Goal: Task Accomplishment & Management: Complete application form

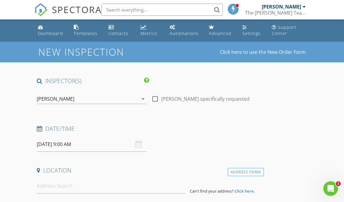
click at [83, 99] on div "[PERSON_NAME]" at bounding box center [88, 99] width 102 height 10
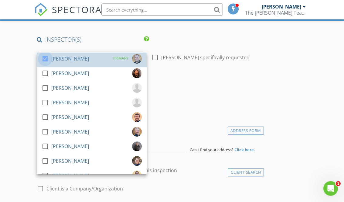
scroll to position [41, 0]
click at [47, 57] on div at bounding box center [45, 59] width 10 height 10
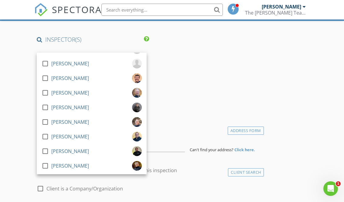
scroll to position [39, 0]
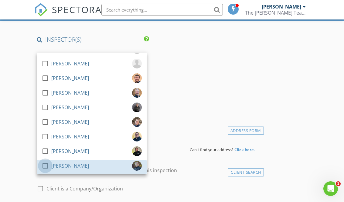
click at [47, 161] on div at bounding box center [45, 166] width 10 height 10
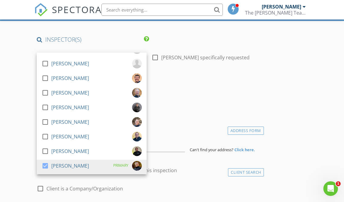
click at [192, 84] on h4 "Date/Time" at bounding box center [149, 87] width 225 height 8
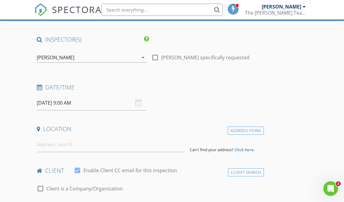
click at [56, 99] on input "[DATE] 9:00 AM" at bounding box center [92, 102] width 110 height 15
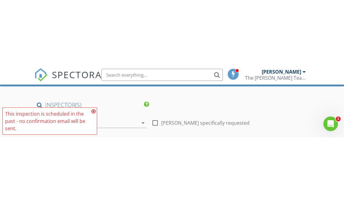
scroll to position [41, 0]
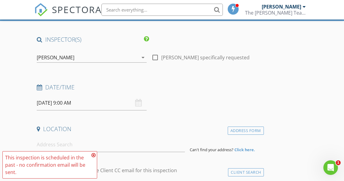
click at [90, 48] on div "check_box_outline_blank [PERSON_NAME] check_box_outline_blank [PERSON_NAME] che…" at bounding box center [91, 58] width 115 height 21
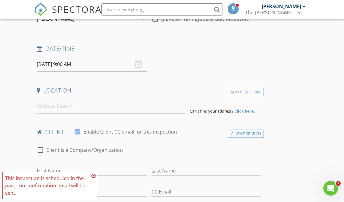
click at [64, 64] on input "[DATE] 9:00 AM" at bounding box center [92, 64] width 110 height 15
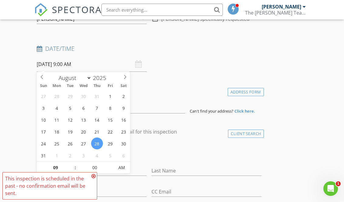
type input "[DATE] 9:00 PM"
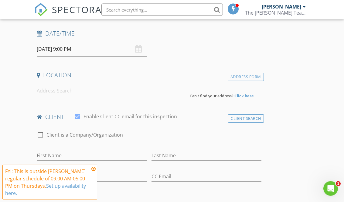
scroll to position [121, 0]
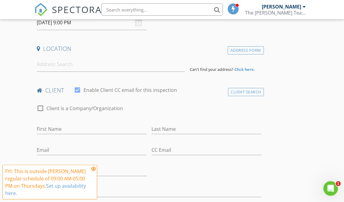
click at [41, 23] on input "[DATE] 9:00 PM" at bounding box center [92, 23] width 110 height 15
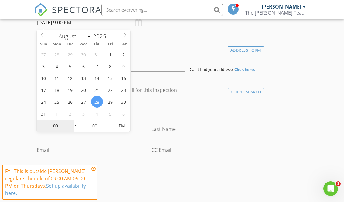
click at [58, 129] on input "09" at bounding box center [55, 126] width 37 height 12
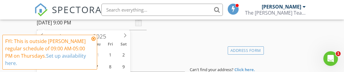
type input "2"
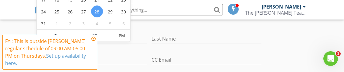
type input "[DATE] 2:00 PM"
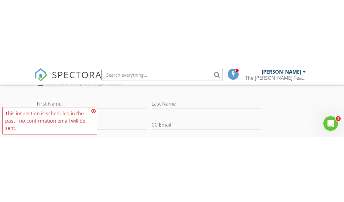
scroll to position [108, 0]
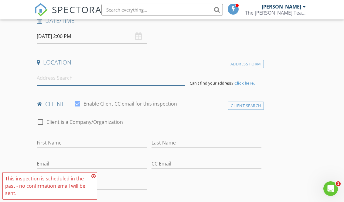
click at [51, 77] on input at bounding box center [111, 78] width 148 height 15
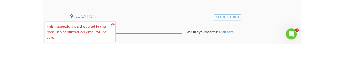
scroll to position [149, 0]
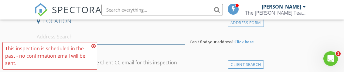
click at [49, 36] on input at bounding box center [111, 36] width 148 height 15
paste input "[STREET_ADDRESS]"
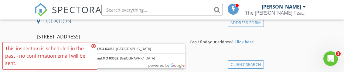
type input "[STREET_ADDRESS]"
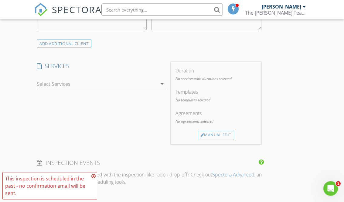
scroll to position [478, 0]
click at [53, 81] on div at bounding box center [97, 84] width 121 height 10
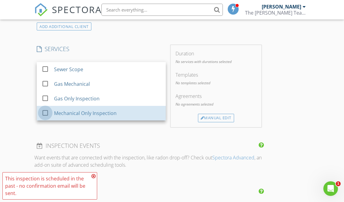
click at [47, 108] on div at bounding box center [45, 113] width 10 height 10
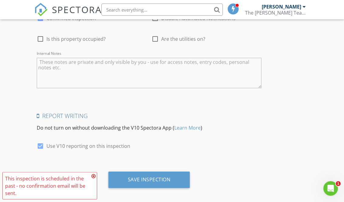
scroll to position [819, 0]
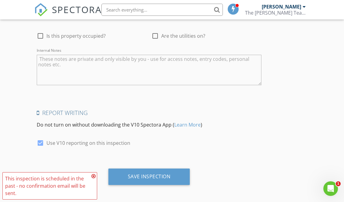
click at [147, 173] on div "Save Inspection" at bounding box center [149, 176] width 43 height 6
